Goal: Navigation & Orientation: Find specific page/section

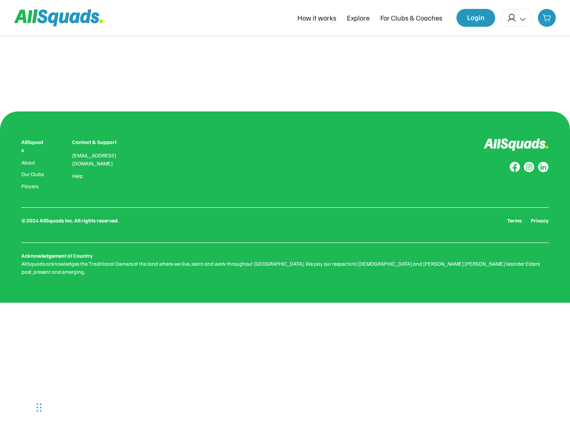
click at [285, 214] on div "AllSquads About Our Clubs Players Contact & Support [EMAIL_ADDRESS][DOMAIN_NAME…" at bounding box center [284, 207] width 527 height 138
click at [285, 71] on div "0.0 (0 reviews) Add to favourites Squad Types Offered: About this Club Qualific…" at bounding box center [285, 71] width 542 height 18
click at [285, 203] on div "AllSquads About Our Clubs Players Contact & Support [EMAIL_ADDRESS][DOMAIN_NAME…" at bounding box center [284, 207] width 527 height 138
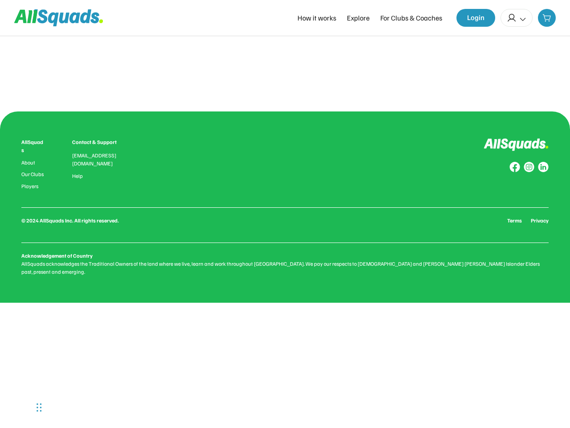
click at [285, 203] on div "AllSquads About Our Clubs Players Contact & Support [EMAIL_ADDRESS][DOMAIN_NAME…" at bounding box center [284, 207] width 527 height 138
click at [285, 164] on div "AllSquads About Our Clubs Players Contact & Support [EMAIL_ADDRESS][DOMAIN_NAME…" at bounding box center [284, 163] width 527 height 51
click at [74, 164] on div "[EMAIL_ADDRESS][DOMAIN_NAME]" at bounding box center [99, 159] width 55 height 16
click at [33, 146] on div "AllSquads" at bounding box center [33, 146] width 24 height 16
click at [100, 159] on div "[EMAIL_ADDRESS][DOMAIN_NAME]" at bounding box center [99, 159] width 55 height 16
